Goal: Check status: Check status

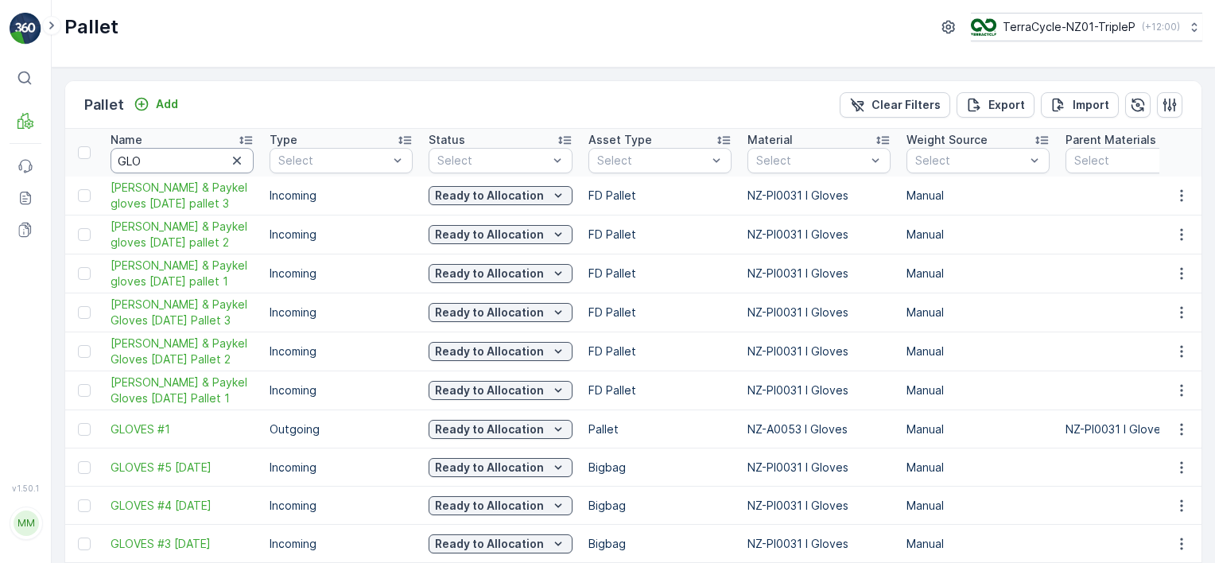
click at [178, 159] on input "GLO" at bounding box center [182, 160] width 143 height 25
type input "16897"
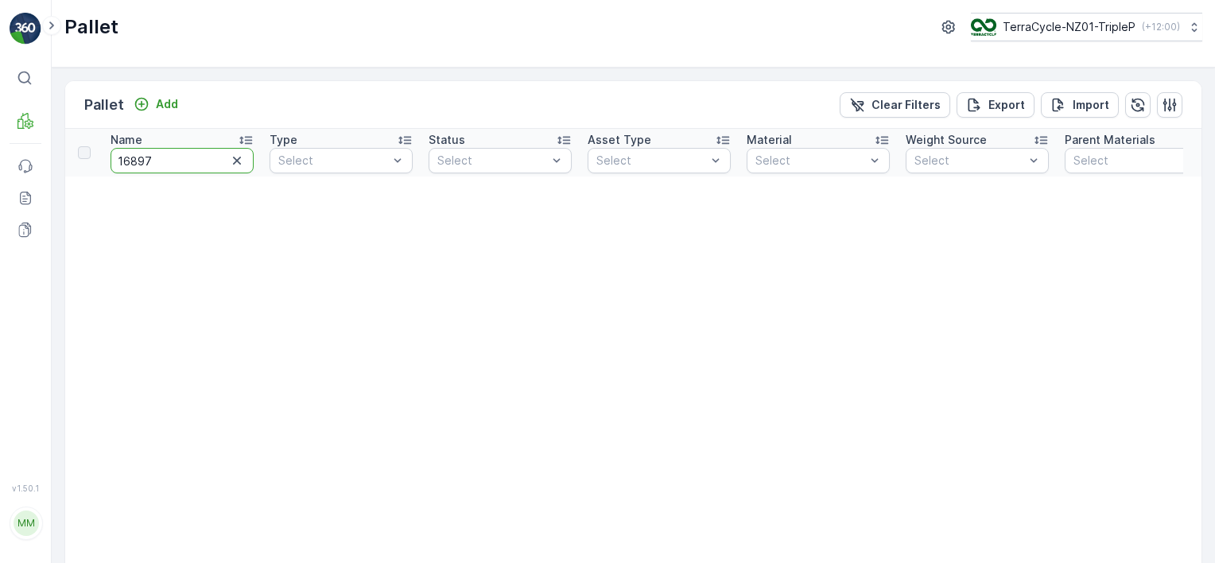
click at [178, 159] on input "16897" at bounding box center [182, 160] width 143 height 25
type input "16798"
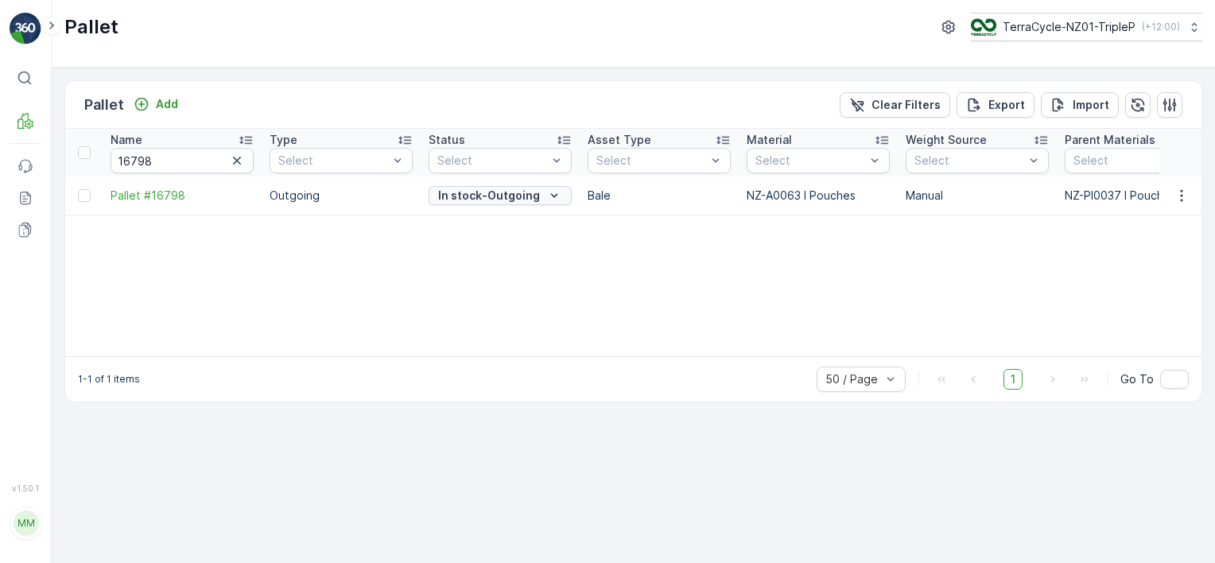
click at [554, 195] on icon "In stock-Outgoing" at bounding box center [554, 196] width 16 height 16
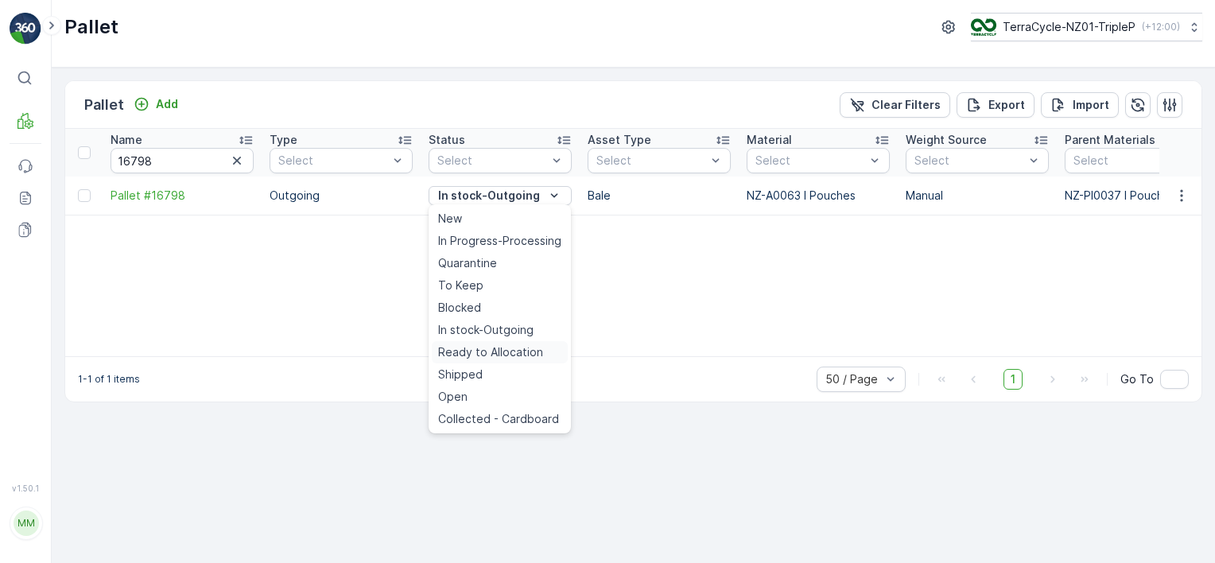
click at [468, 352] on span "Ready to Allocation" at bounding box center [490, 352] width 105 height 16
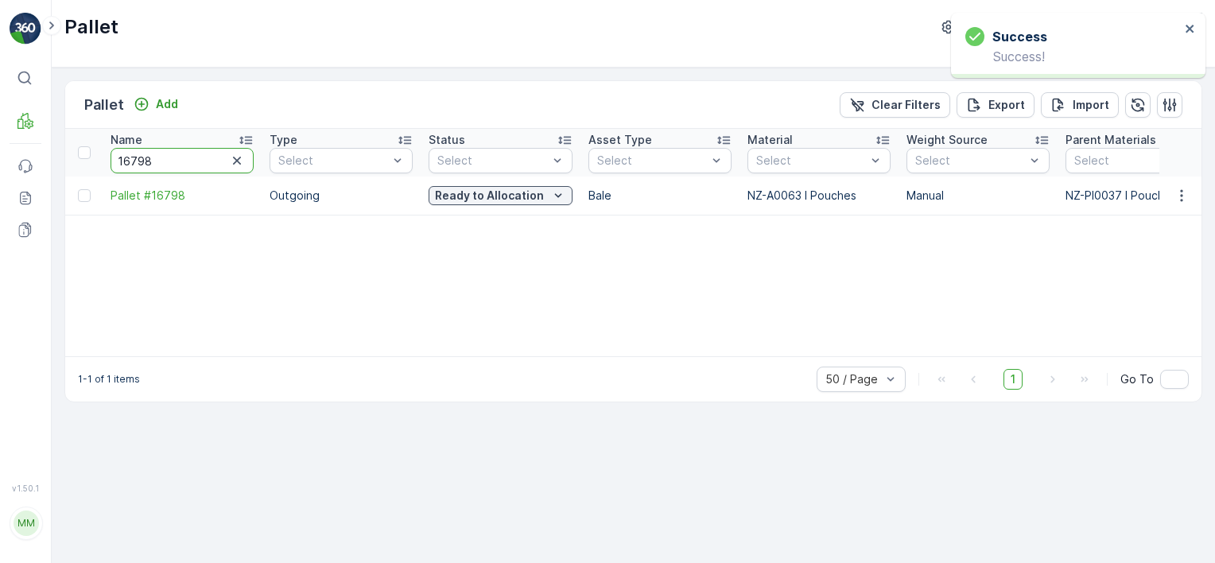
click at [181, 160] on input "16798" at bounding box center [182, 160] width 143 height 25
type input "22"
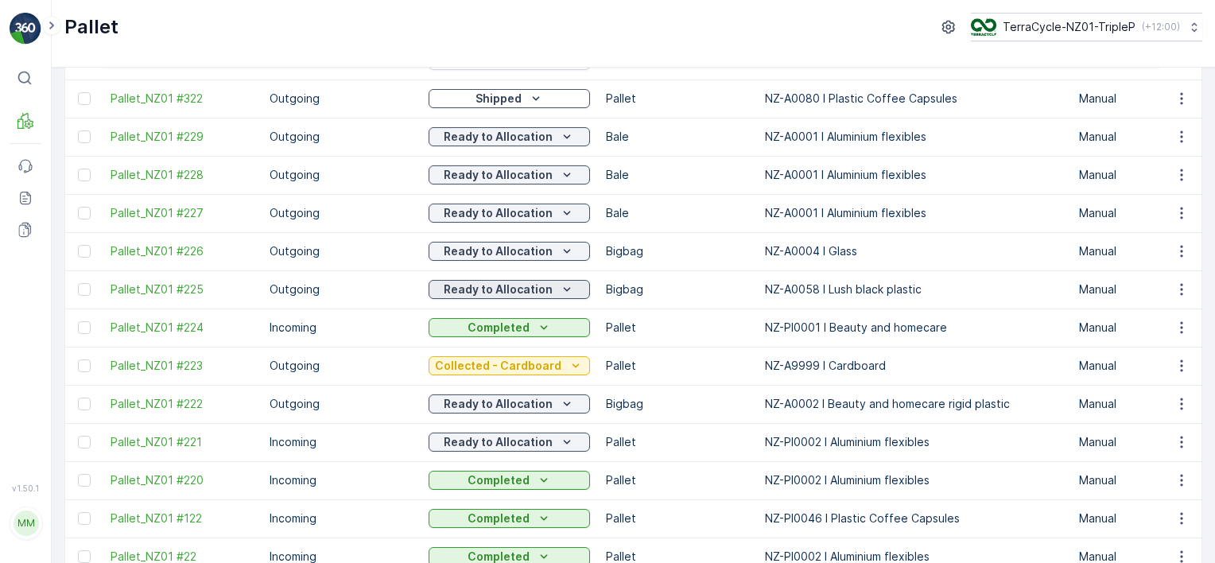
scroll to position [136, 0]
click at [489, 448] on p "Ready to Allocation" at bounding box center [498, 441] width 109 height 16
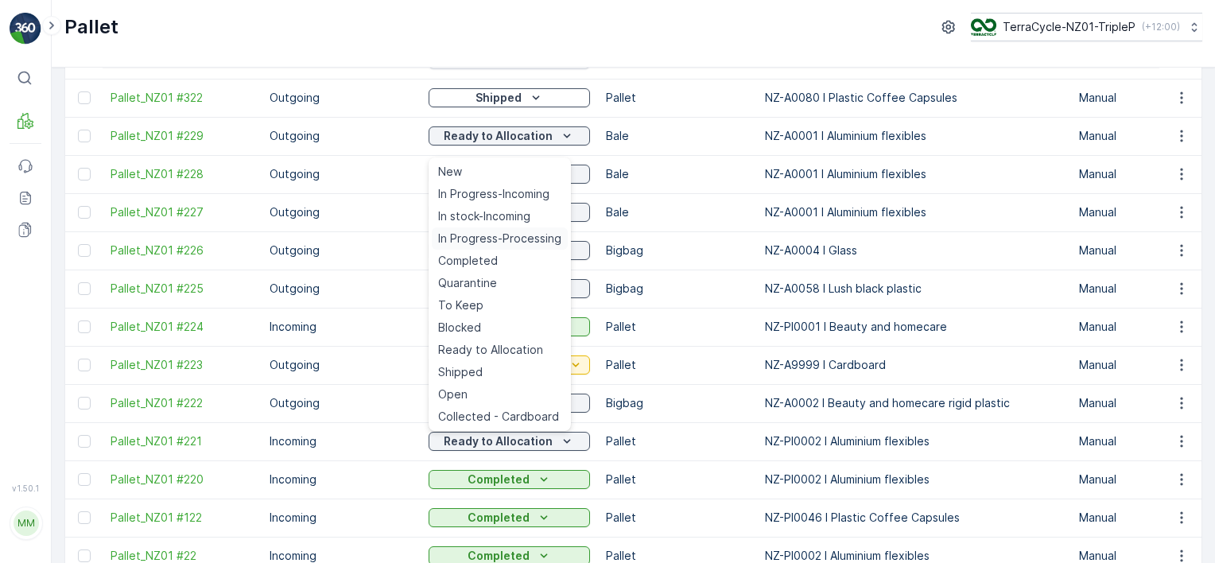
click at [458, 235] on span "In Progress-Processing" at bounding box center [499, 239] width 123 height 16
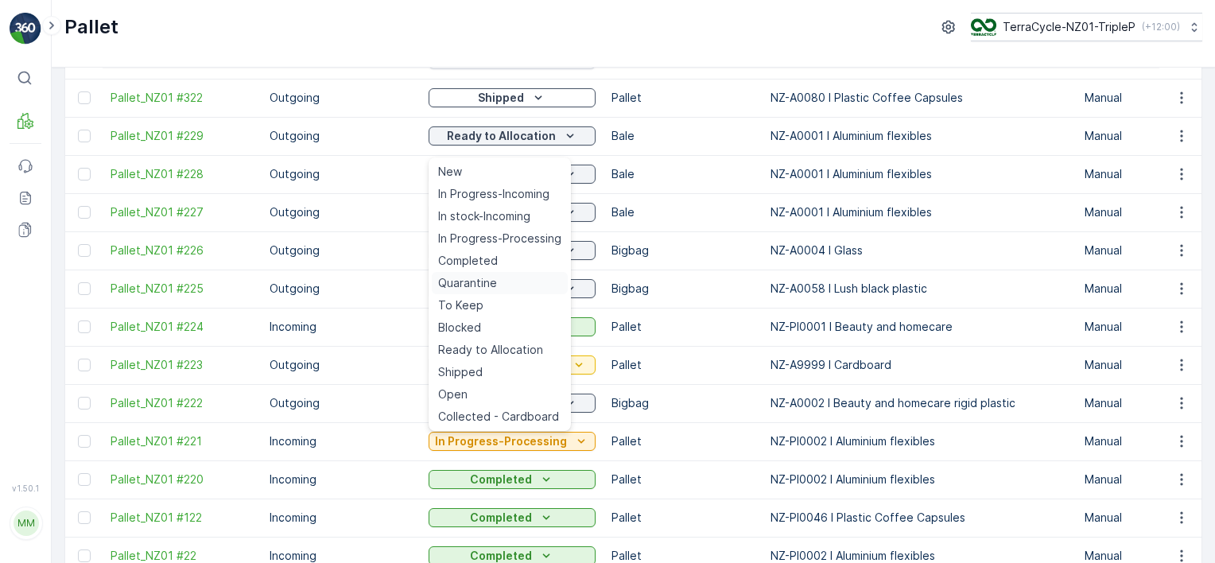
click at [499, 283] on div "Quarantine" at bounding box center [500, 283] width 136 height 22
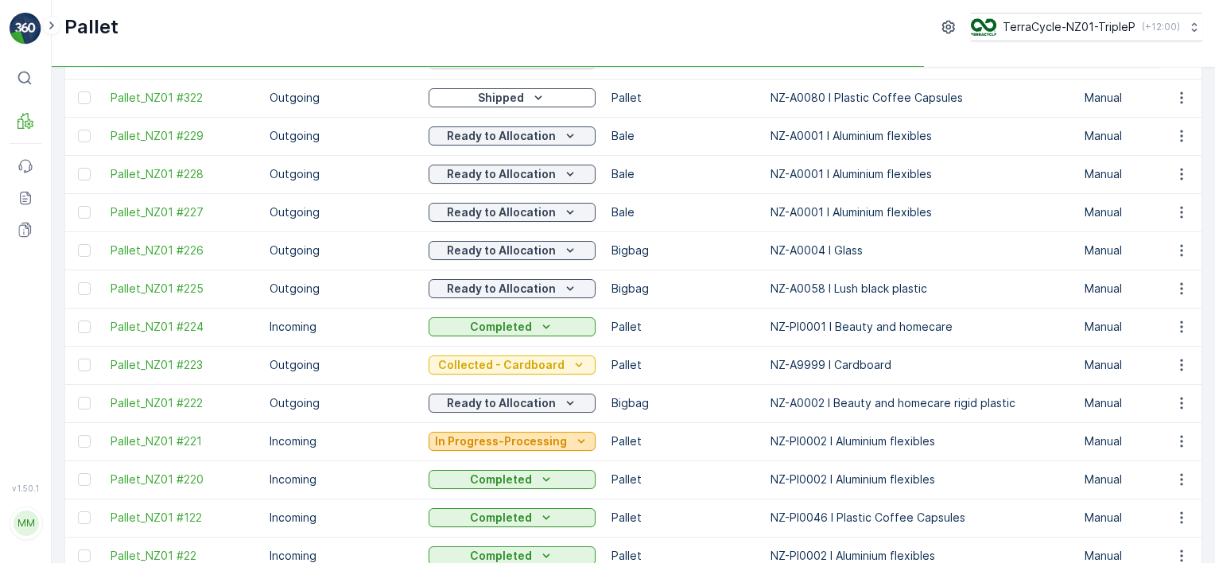
click at [503, 436] on p "In Progress-Processing" at bounding box center [501, 441] width 132 height 16
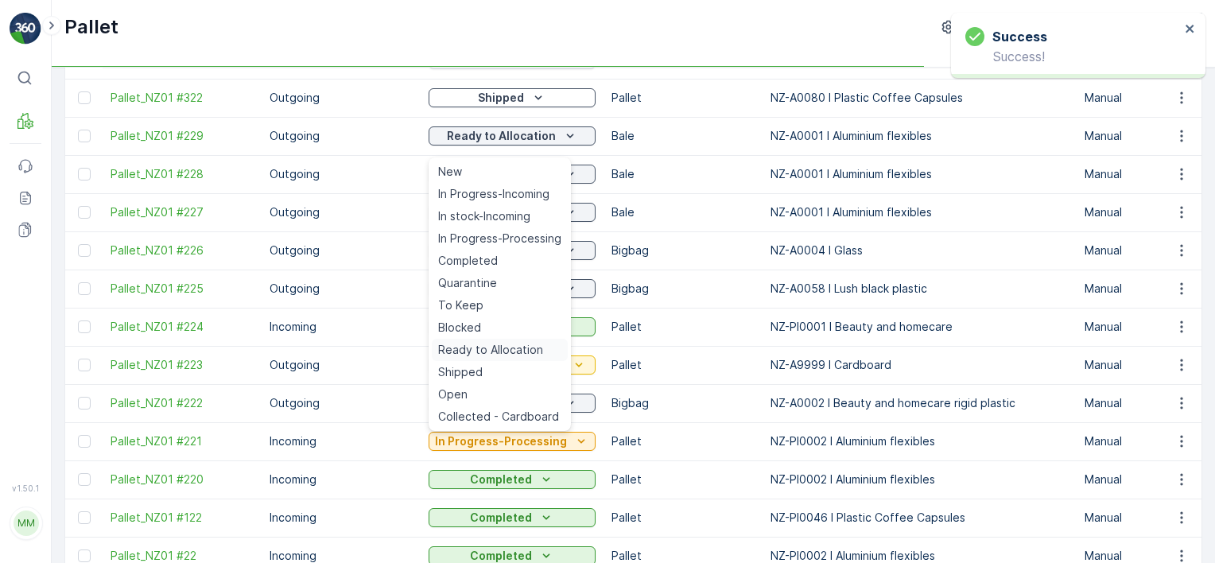
click at [507, 355] on span "Ready to Allocation" at bounding box center [490, 350] width 105 height 16
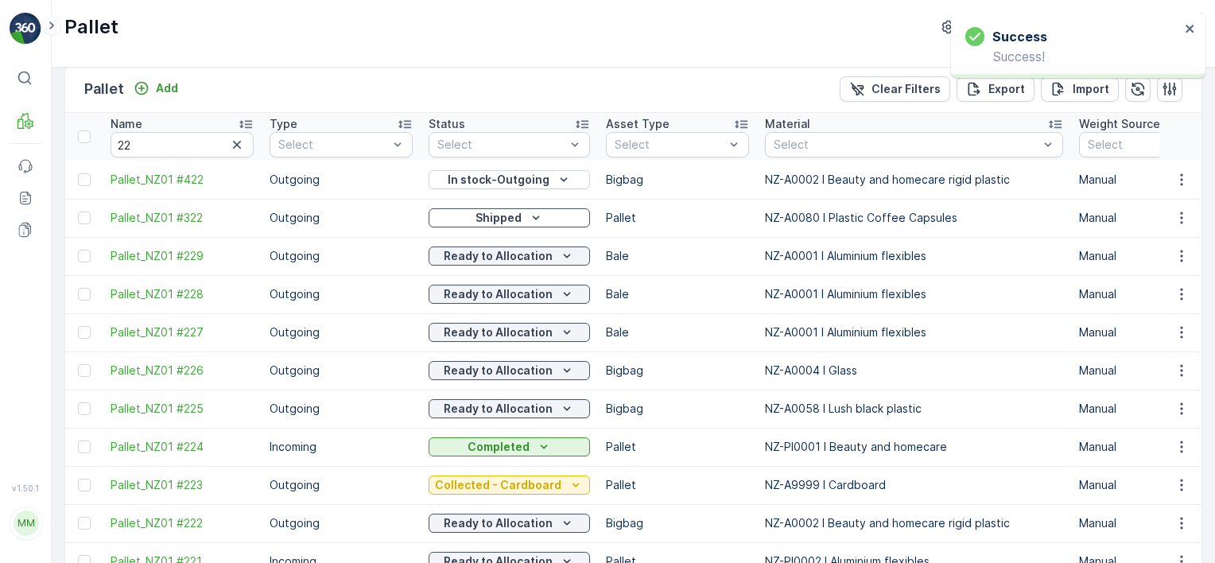
scroll to position [0, 0]
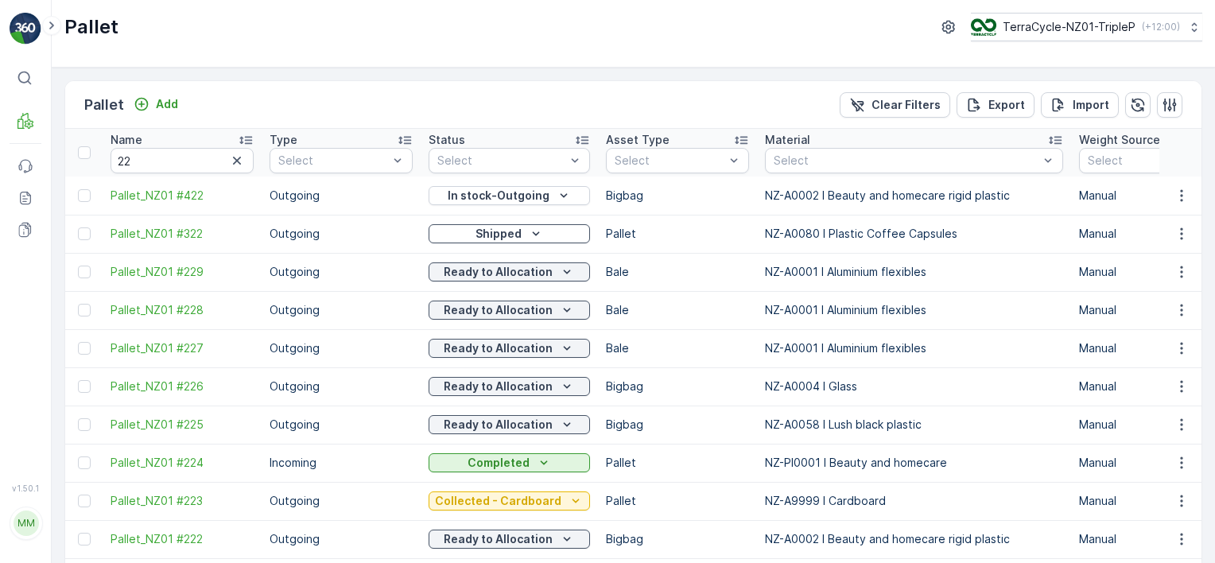
click at [175, 177] on td "Pallet_NZ01 #422" at bounding box center [182, 196] width 159 height 38
click at [169, 165] on input "22" at bounding box center [182, 160] width 143 height 25
type input "20"
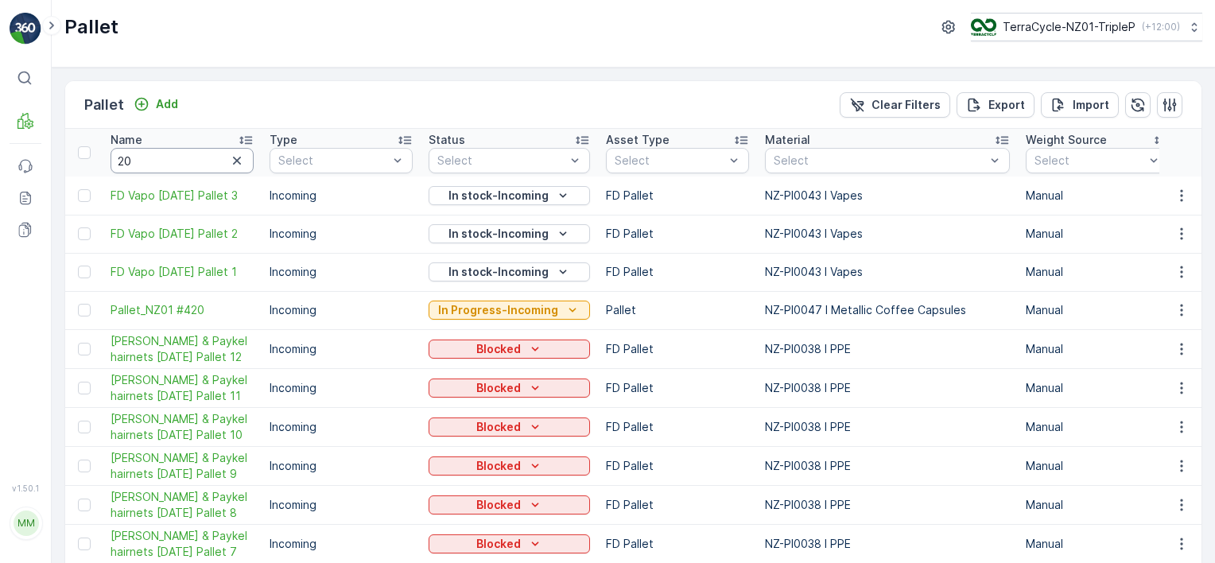
click at [199, 161] on input "20" at bounding box center [182, 160] width 143 height 25
type input "203"
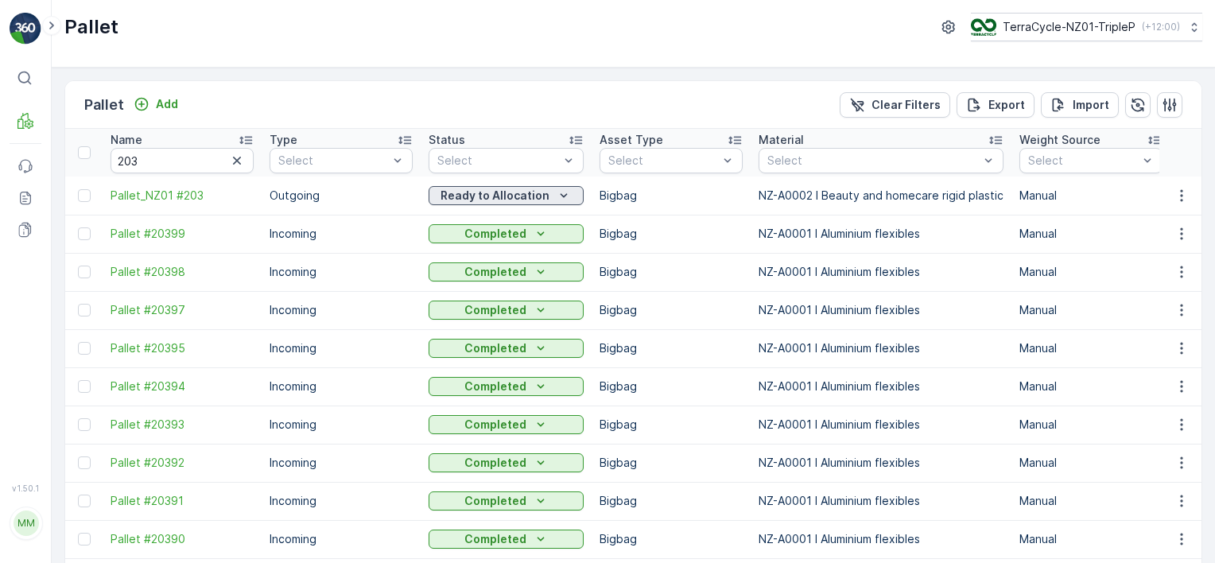
click at [468, 200] on p "Ready to Allocation" at bounding box center [495, 196] width 109 height 16
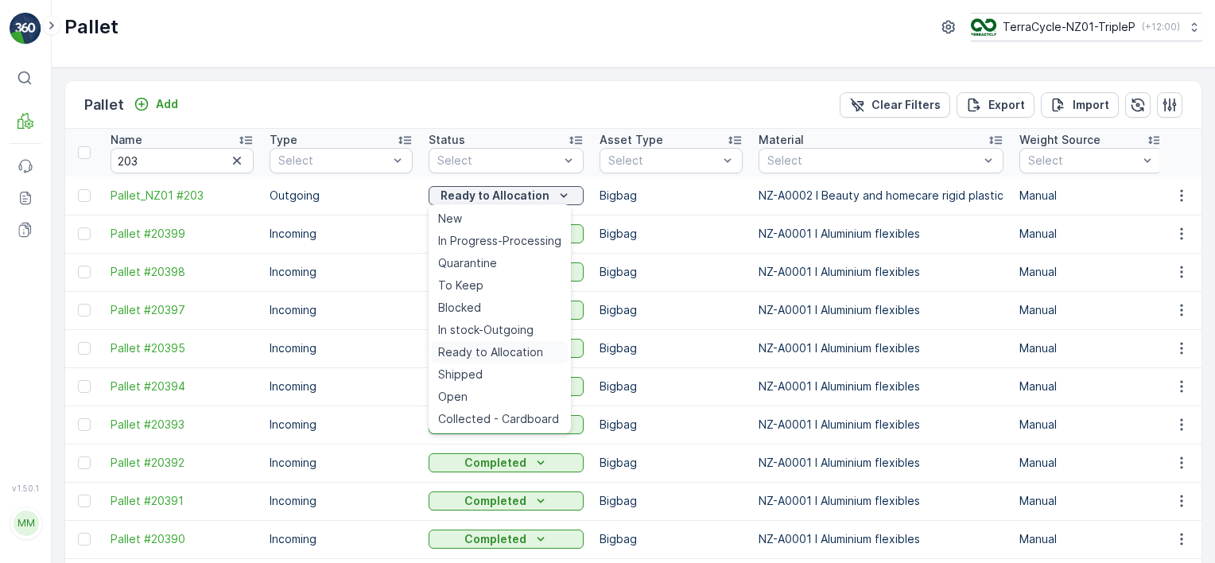
click at [510, 348] on span "Ready to Allocation" at bounding box center [490, 352] width 105 height 16
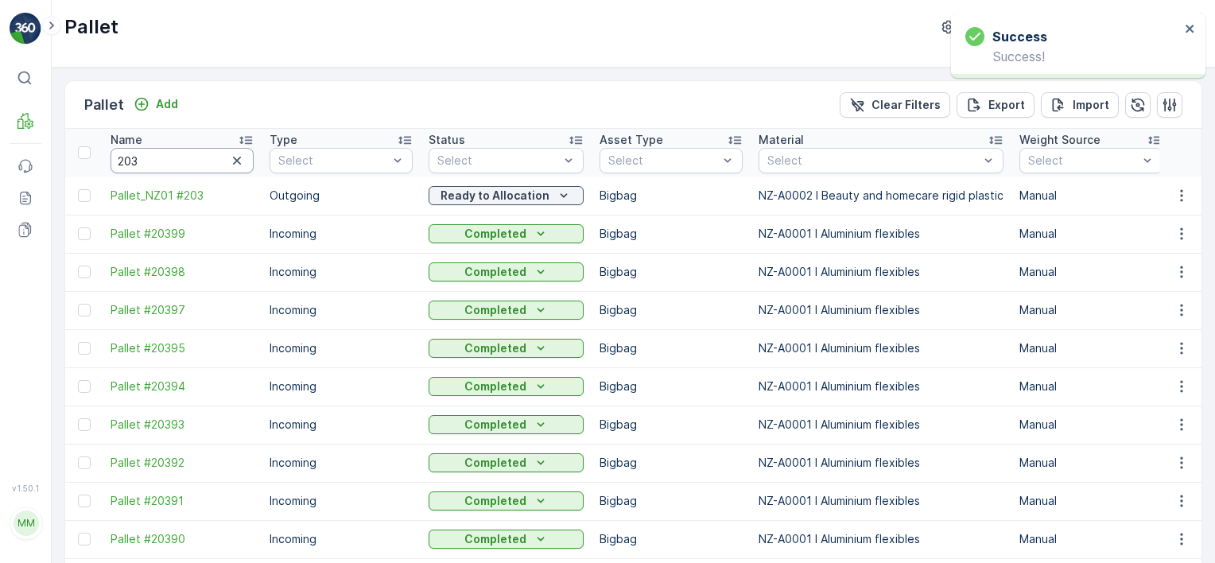
click at [178, 162] on input "203" at bounding box center [182, 160] width 143 height 25
type input "18"
